Goal: Information Seeking & Learning: Find specific fact

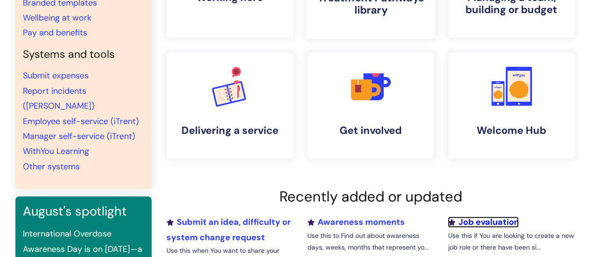
scroll to position [174, 0]
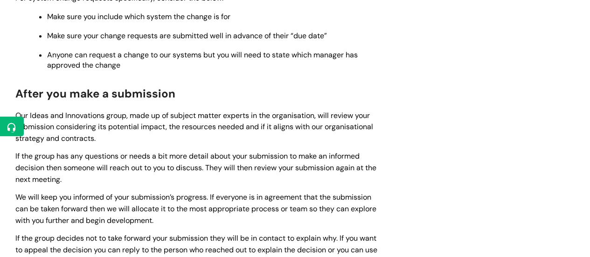
scroll to position [784, 0]
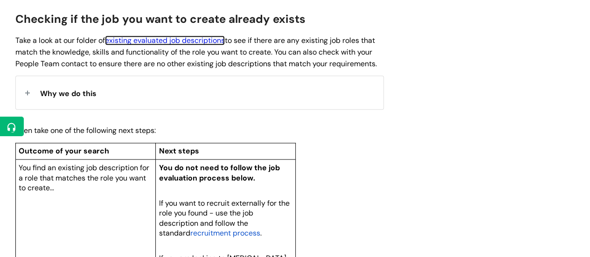
scroll to position [583, 0]
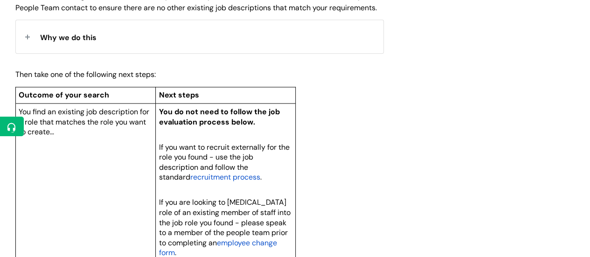
click at [104, 50] on div "Why we do this" at bounding box center [199, 36] width 367 height 33
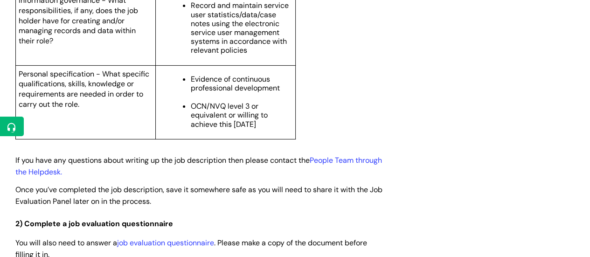
scroll to position [1613, 0]
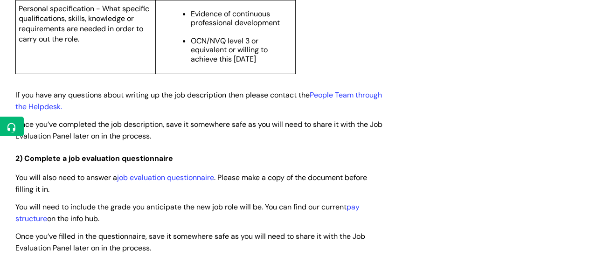
drag, startPoint x: 291, startPoint y: 97, endPoint x: 189, endPoint y: 78, distance: 103.3
click at [189, 63] on ul "Evidence of continuous professional development OCN/NVQ level 3 or equivalent o…" at bounding box center [230, 35] width 124 height 56
copy span "OCN/NVQ level 3 or equivalent or willing to achieve this within 12 months"
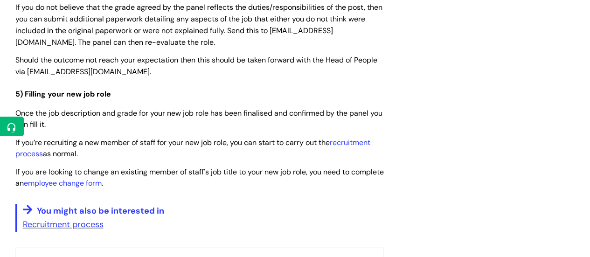
scroll to position [2427, 0]
